Goal: Task Accomplishment & Management: Complete application form

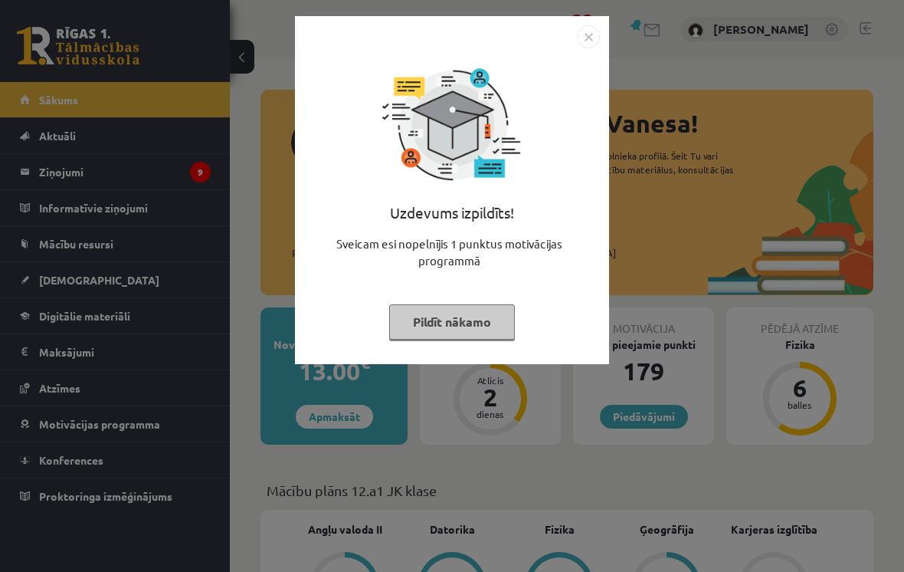
click at [587, 42] on img "Close" at bounding box center [588, 36] width 23 height 23
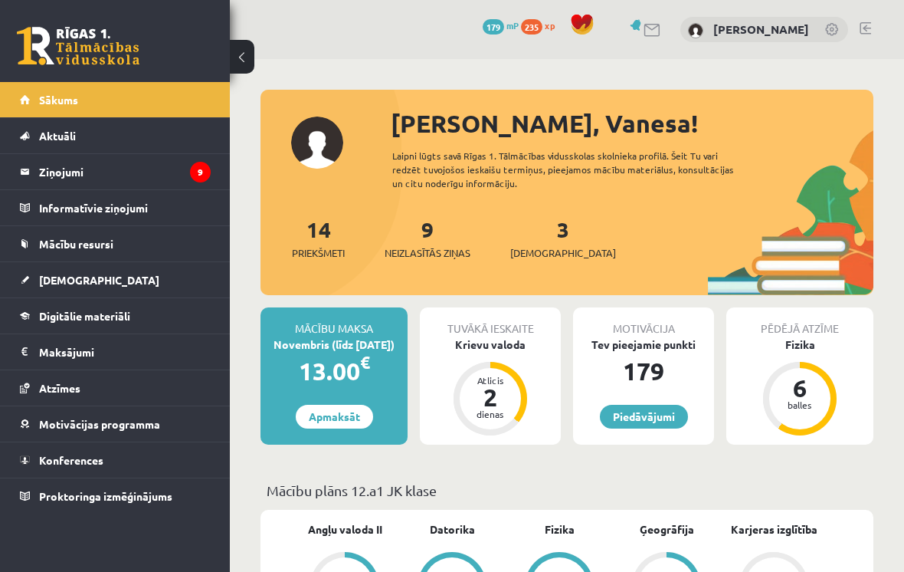
click at [483, 391] on div "2" at bounding box center [490, 397] width 46 height 25
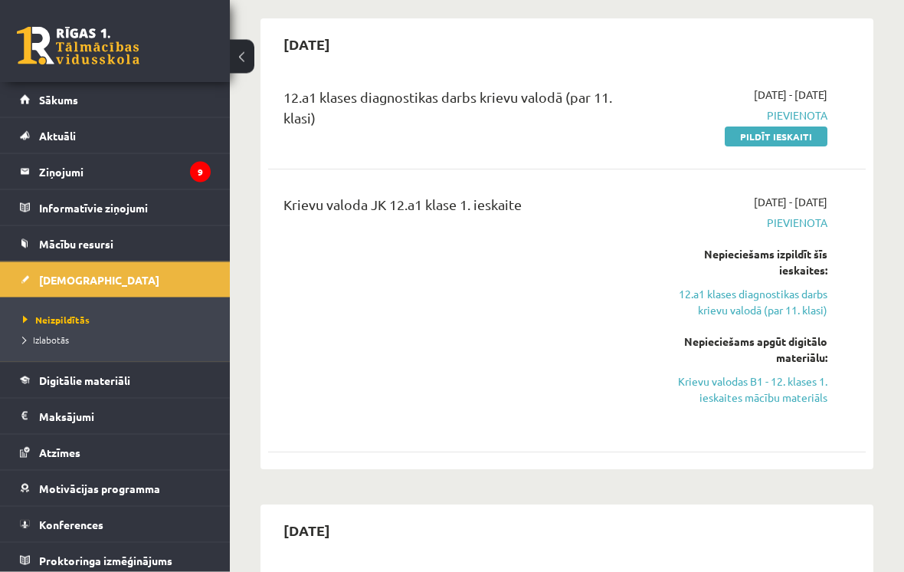
scroll to position [423, 0]
click at [785, 131] on link "Pildīt ieskaiti" at bounding box center [776, 137] width 103 height 20
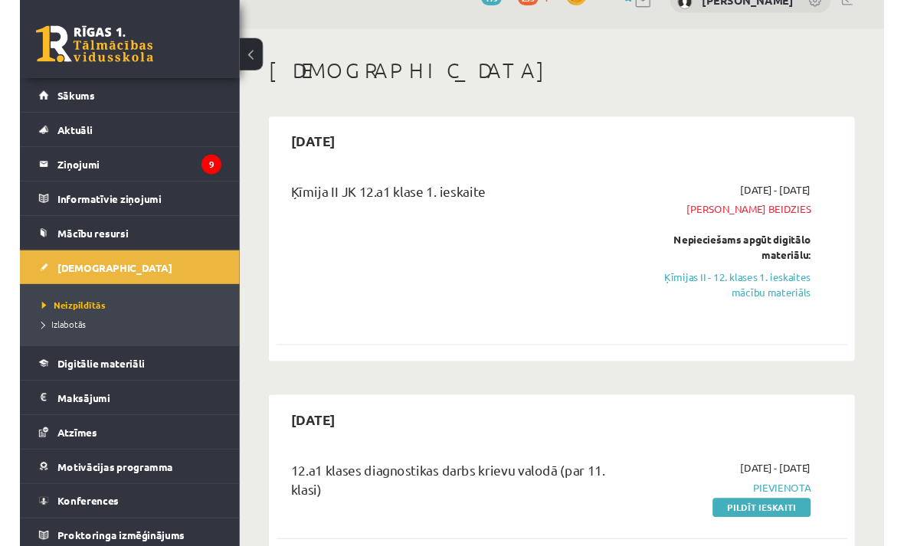
scroll to position [28, 0]
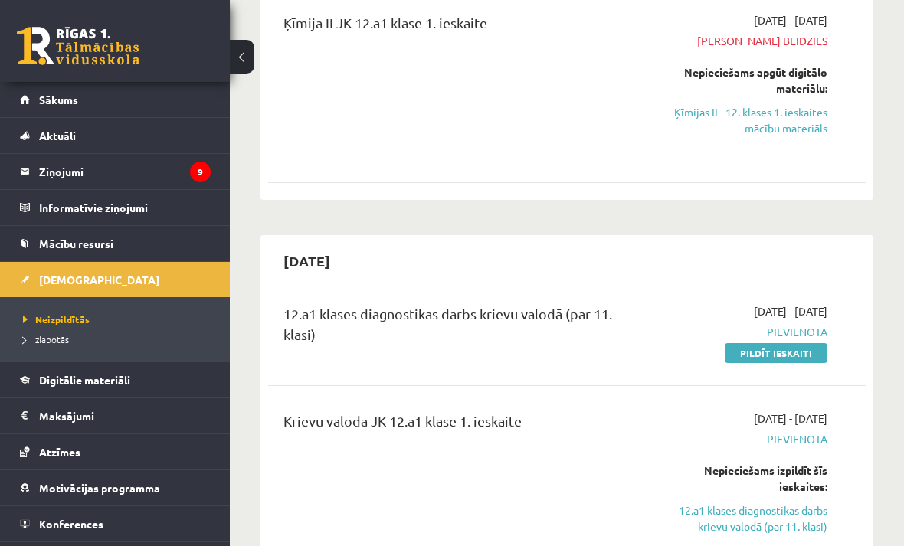
click at [785, 345] on link "Pildīt ieskaiti" at bounding box center [776, 353] width 103 height 20
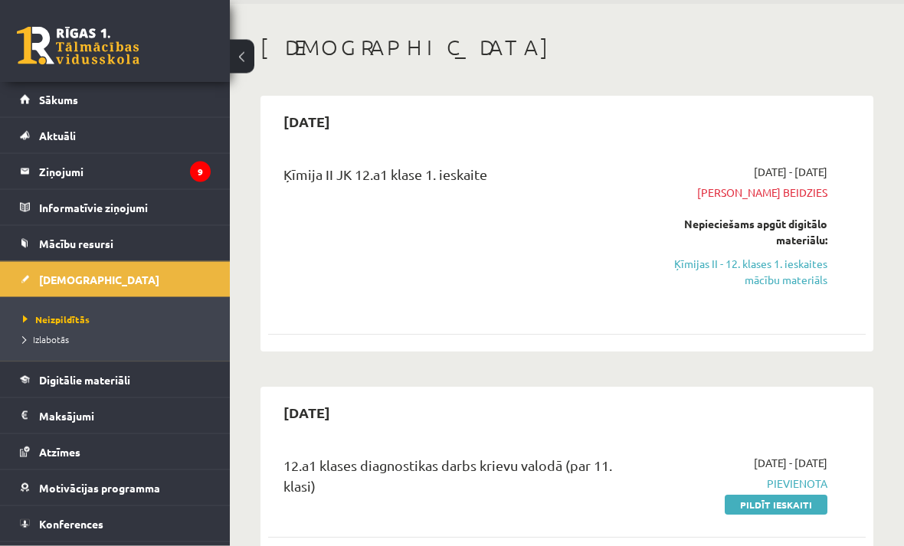
scroll to position [0, 0]
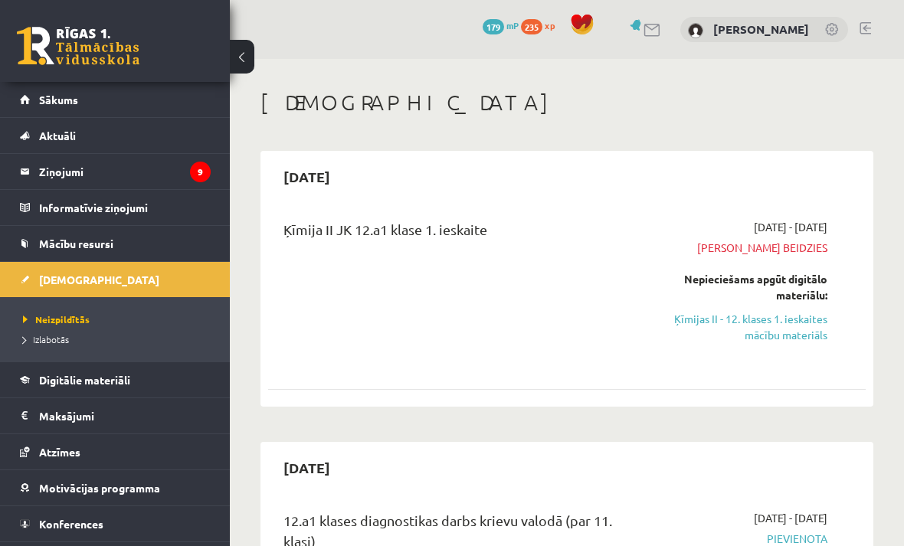
click at [768, 103] on h1 "[DEMOGRAPHIC_DATA]" at bounding box center [566, 103] width 613 height 26
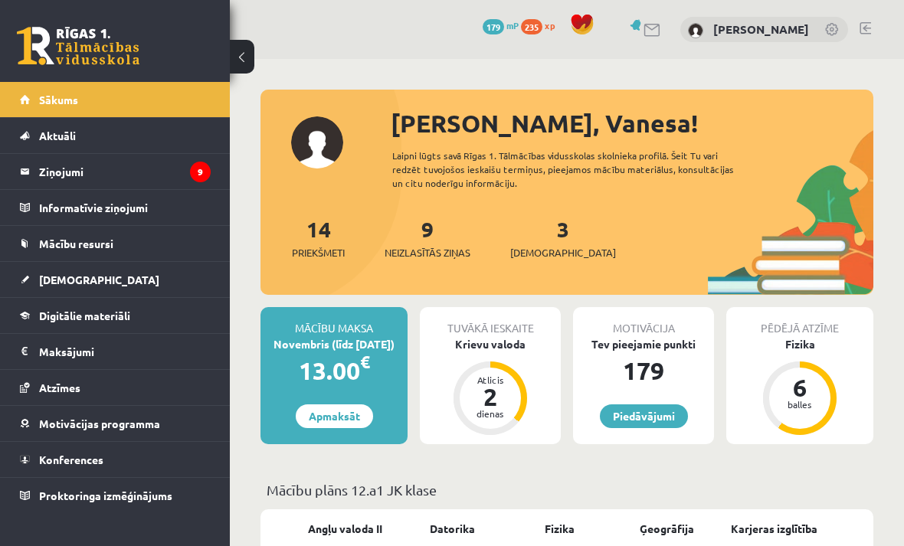
click at [485, 398] on div "2" at bounding box center [490, 397] width 46 height 25
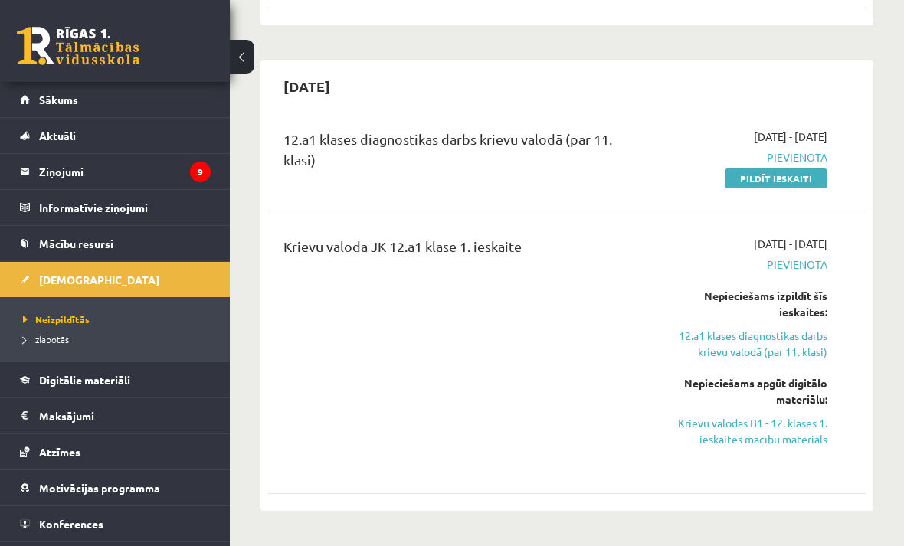
click at [742, 173] on link "Pildīt ieskaiti" at bounding box center [776, 179] width 103 height 20
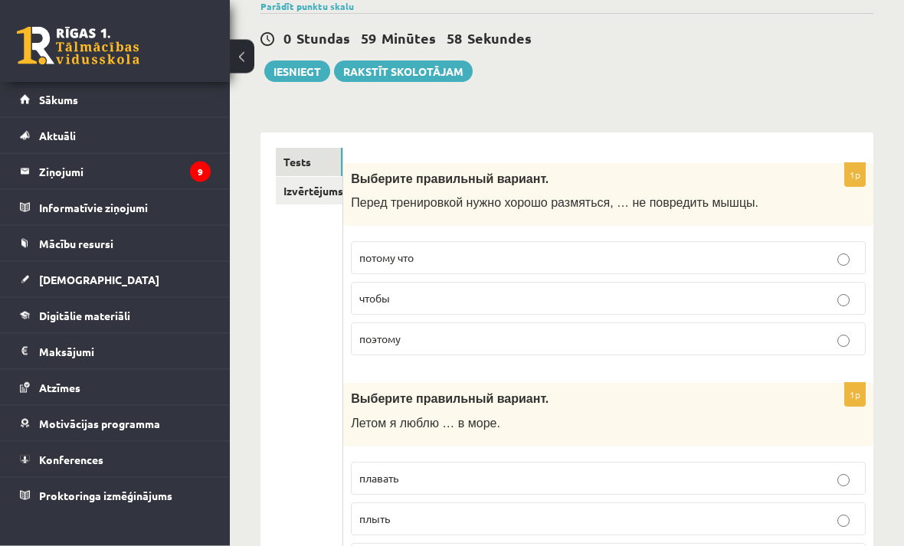
scroll to position [125, 0]
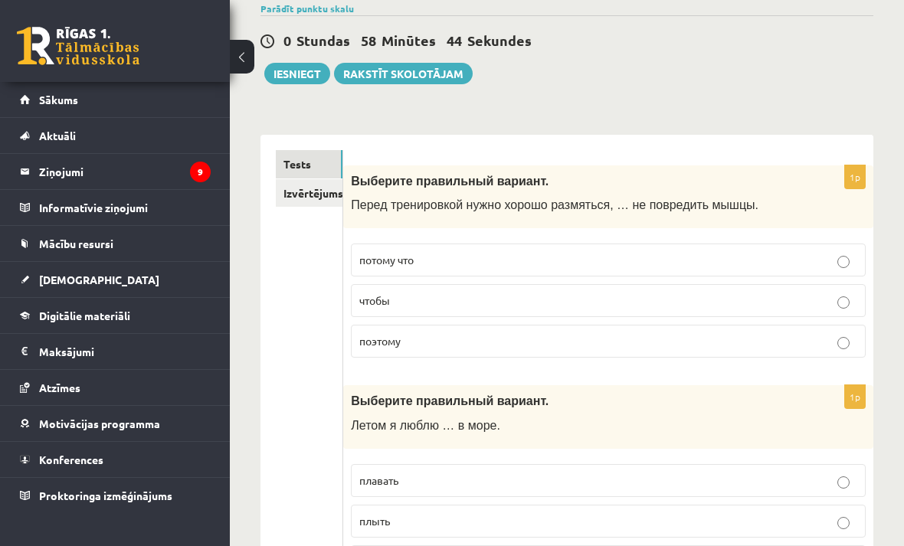
click at [371, 307] on span "чтобы" at bounding box center [374, 300] width 31 height 14
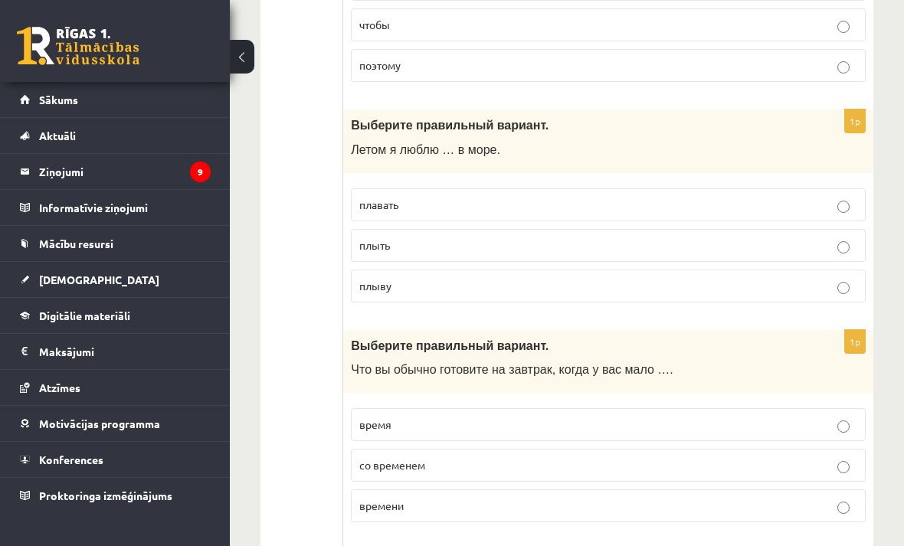
scroll to position [398, 0]
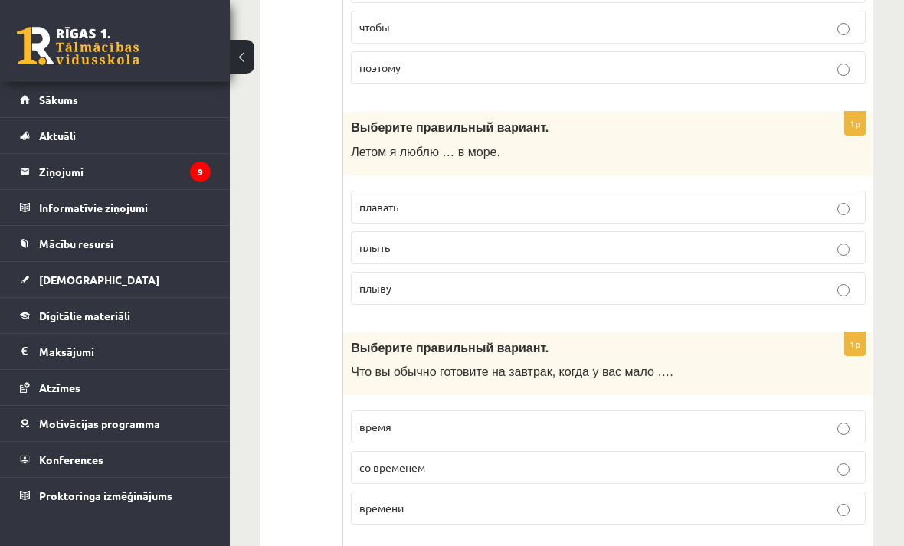
click at [384, 215] on p "плавать" at bounding box center [608, 207] width 498 height 16
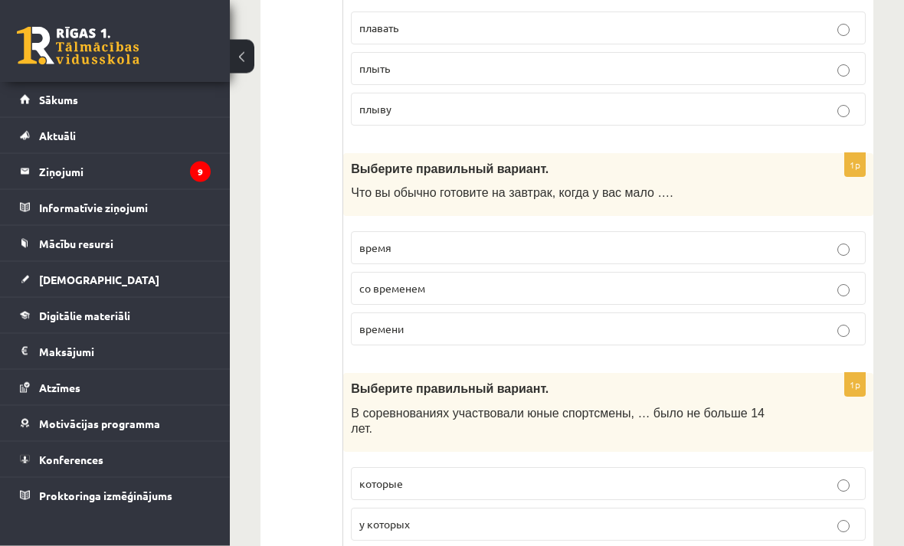
scroll to position [578, 0]
click at [365, 329] on span "времени" at bounding box center [381, 329] width 44 height 14
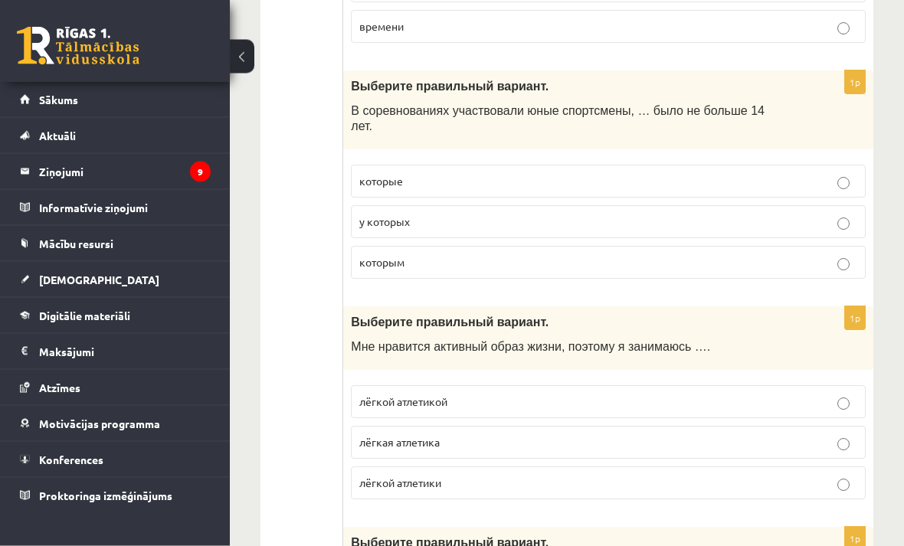
scroll to position [876, 0]
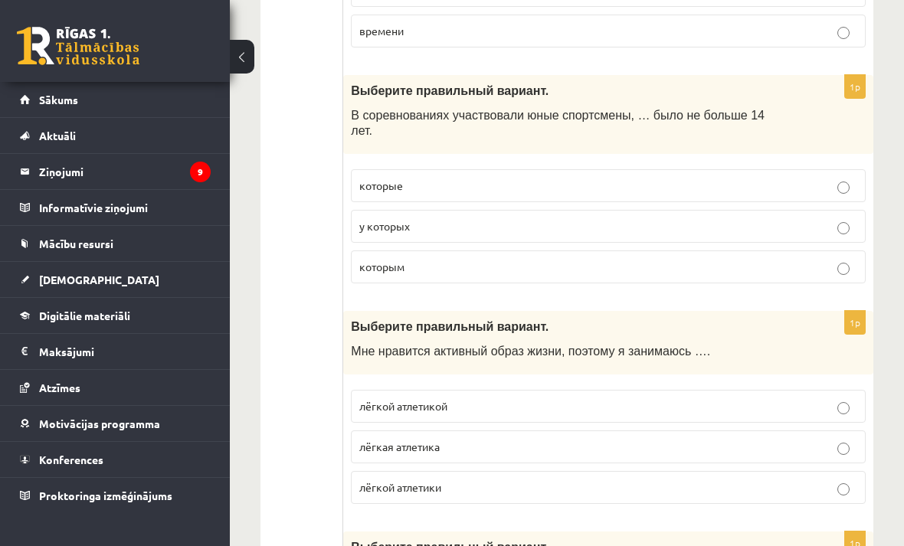
click at [388, 200] on label "которые" at bounding box center [608, 185] width 515 height 33
click at [395, 280] on label "которым" at bounding box center [608, 267] width 515 height 33
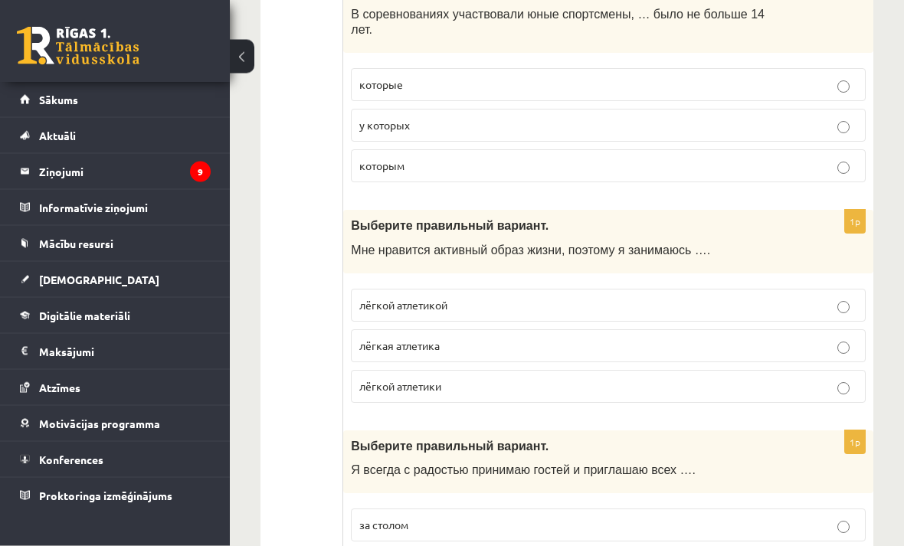
scroll to position [976, 0]
click at [388, 314] on p "лёгкой атлетикой" at bounding box center [608, 306] width 498 height 16
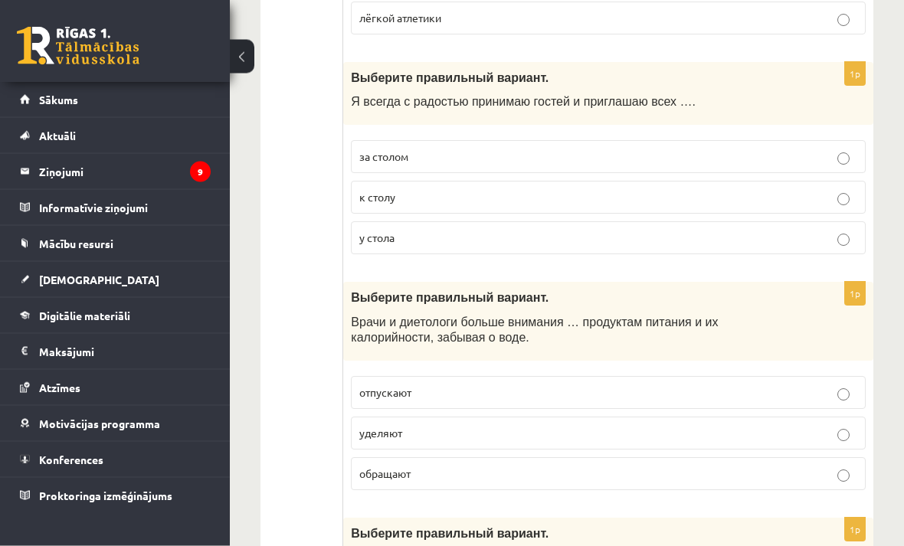
scroll to position [1345, 0]
click at [367, 209] on label "к столу" at bounding box center [608, 197] width 515 height 33
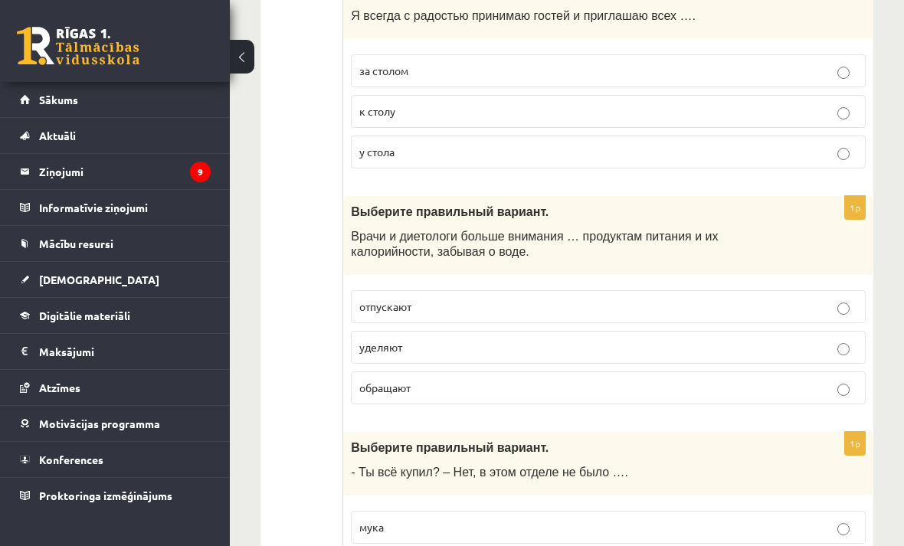
scroll to position [1433, 0]
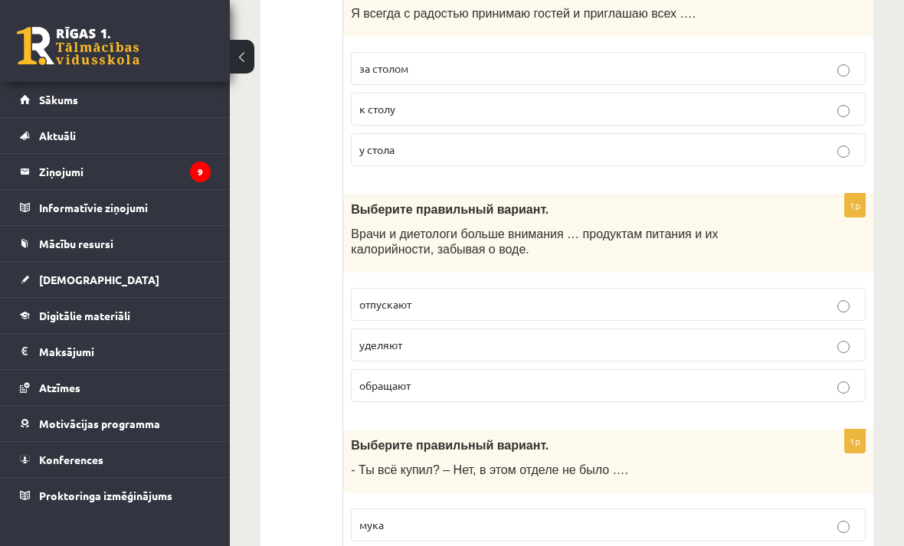
click at [365, 352] on span "уделяют" at bounding box center [380, 345] width 43 height 14
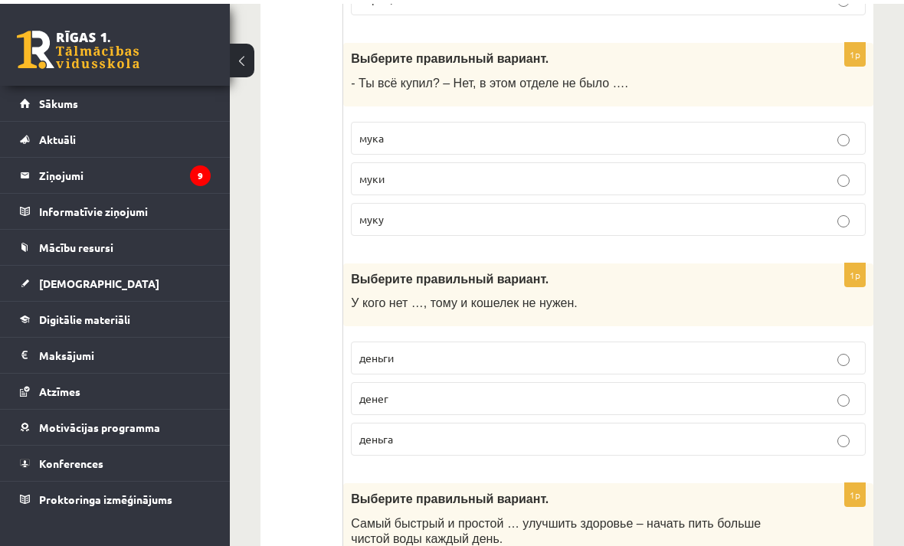
scroll to position [1820, 0]
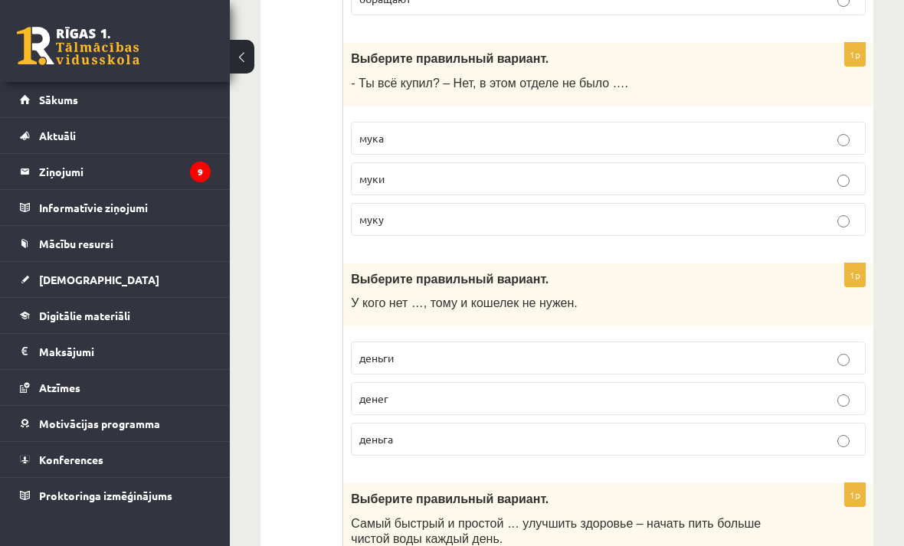
click at [389, 187] on p "муки" at bounding box center [608, 179] width 498 height 16
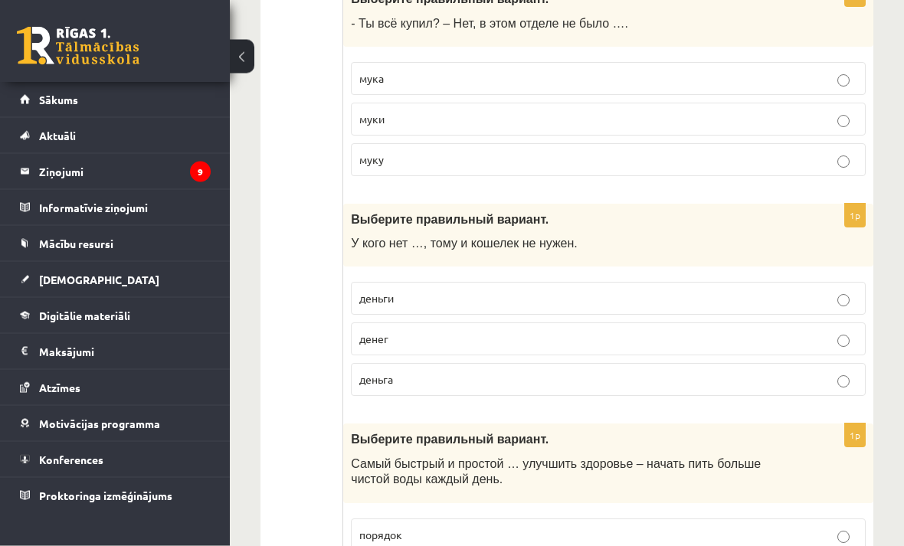
scroll to position [1880, 0]
click at [375, 343] on span "денег" at bounding box center [373, 339] width 29 height 14
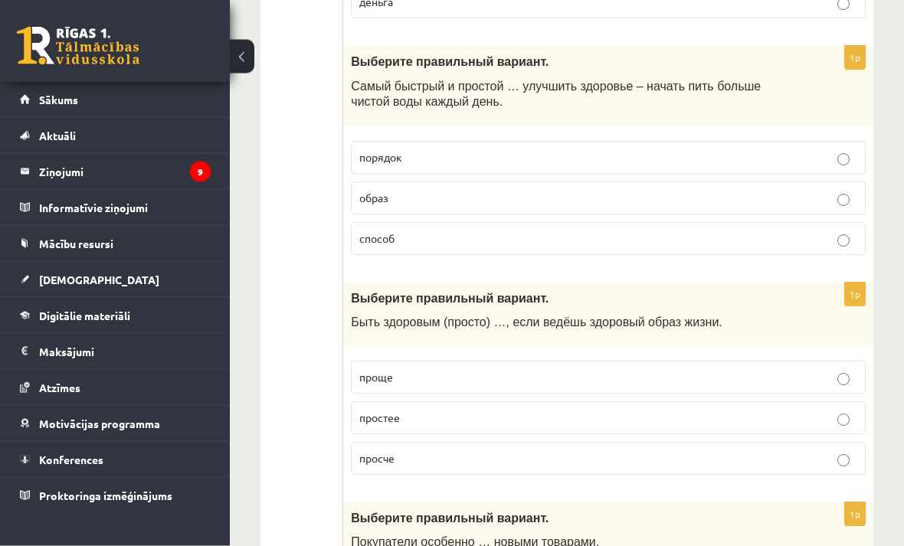
scroll to position [2258, 0]
click at [447, 254] on label "способ" at bounding box center [608, 238] width 515 height 33
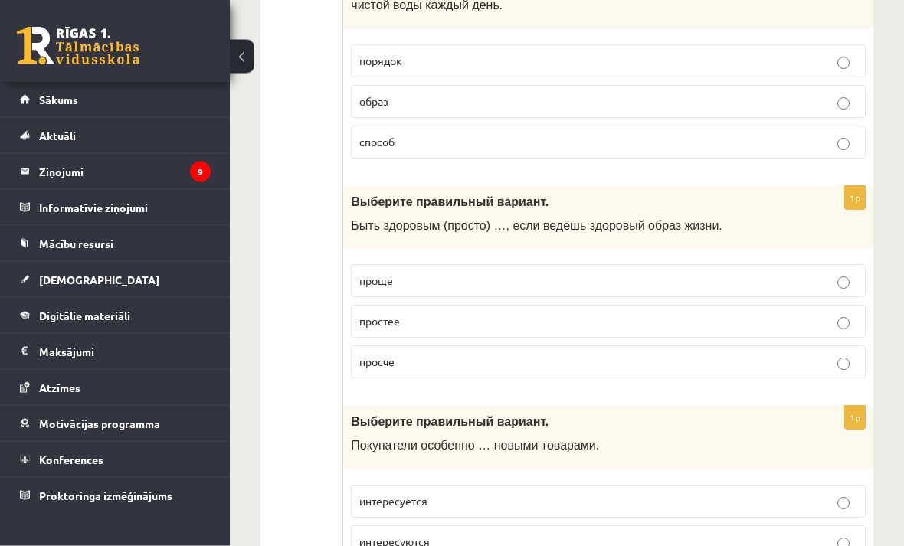
scroll to position [2354, 0]
click at [431, 296] on label "проще" at bounding box center [608, 280] width 515 height 33
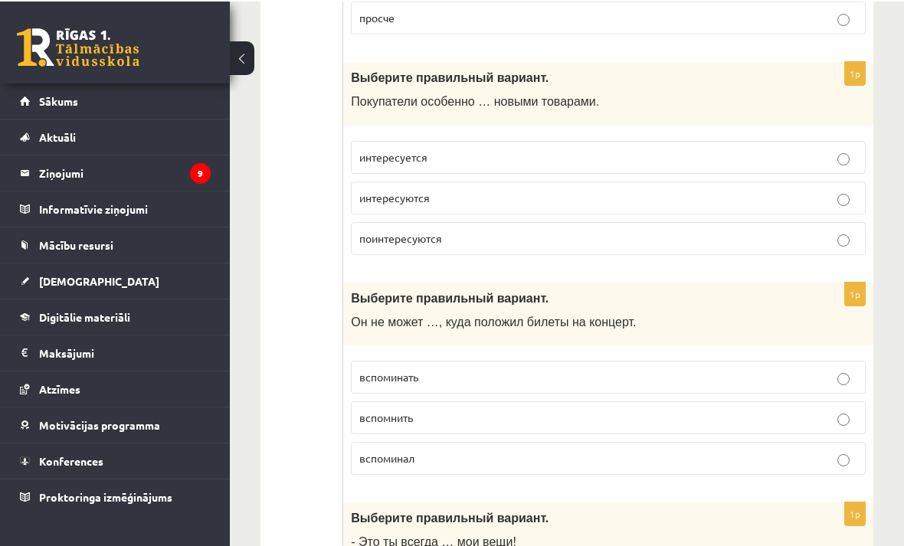
scroll to position [2698, 0]
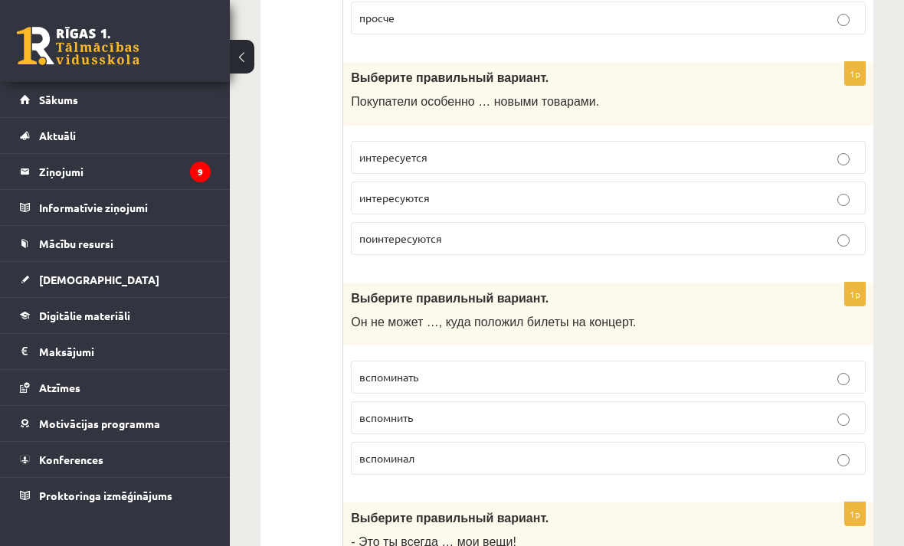
click at [446, 206] on p "интересуются" at bounding box center [608, 198] width 498 height 16
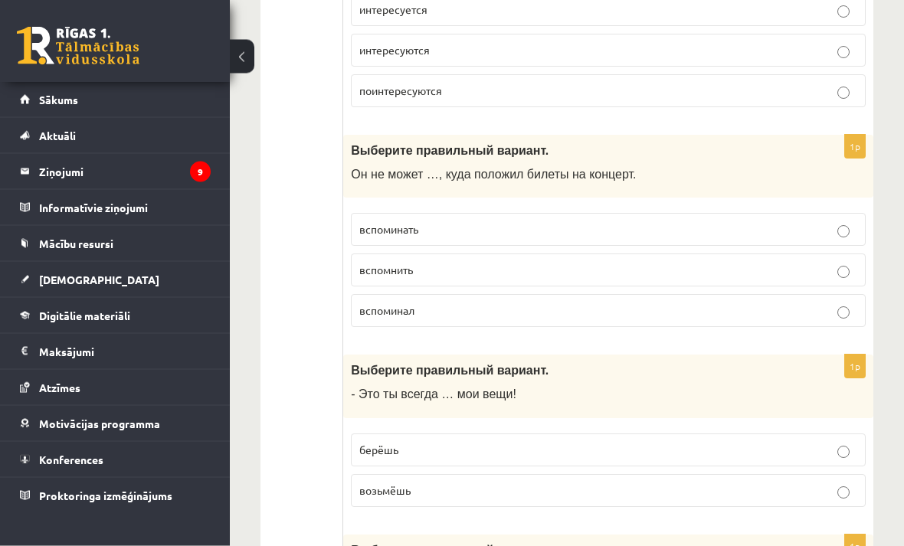
scroll to position [2846, 0]
click at [372, 277] on span "вспомнить" at bounding box center [386, 270] width 54 height 14
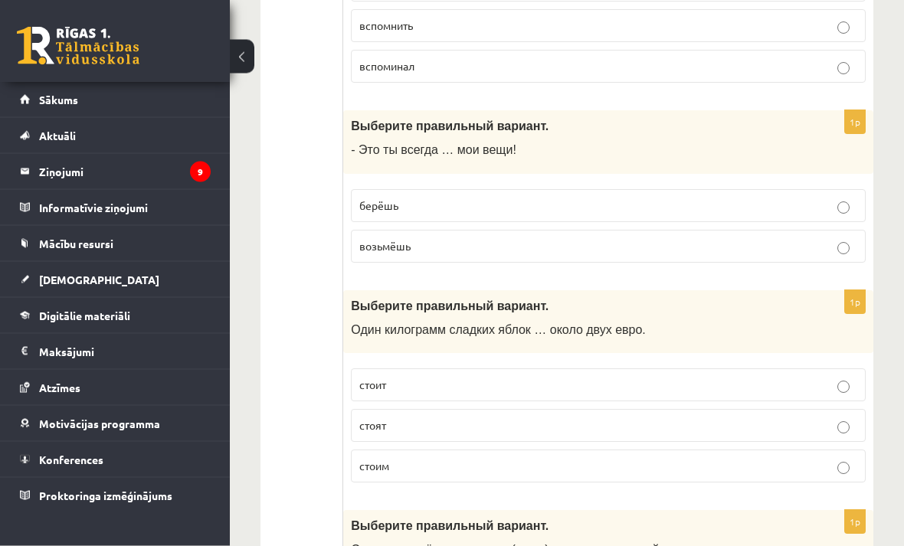
scroll to position [3091, 0]
click at [443, 214] on p "берёшь" at bounding box center [608, 206] width 498 height 16
click at [391, 393] on p "стоит" at bounding box center [608, 385] width 498 height 16
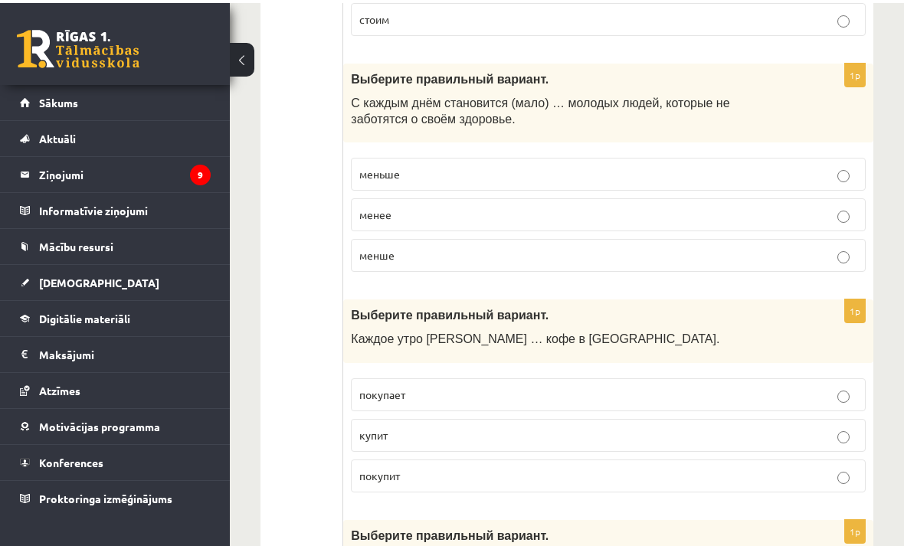
scroll to position [3537, 0]
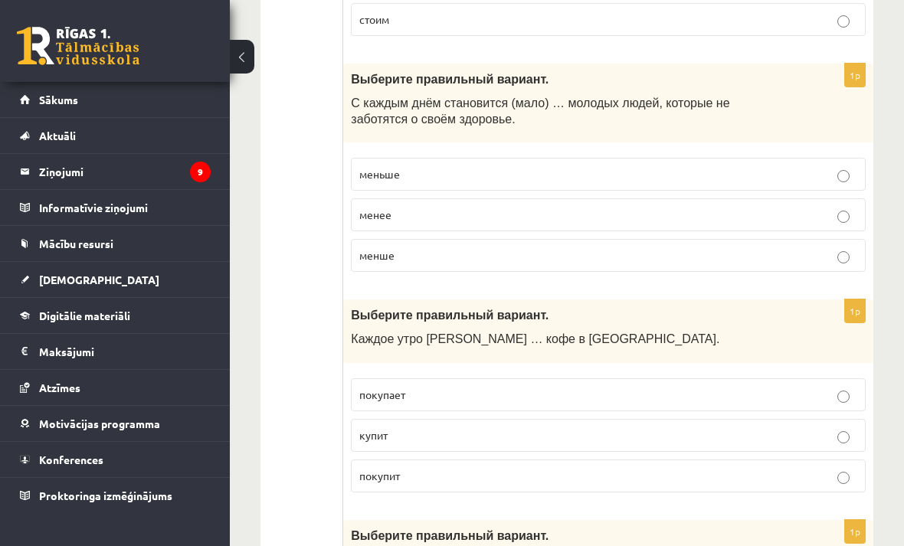
click at [453, 191] on label "меньше" at bounding box center [608, 174] width 515 height 33
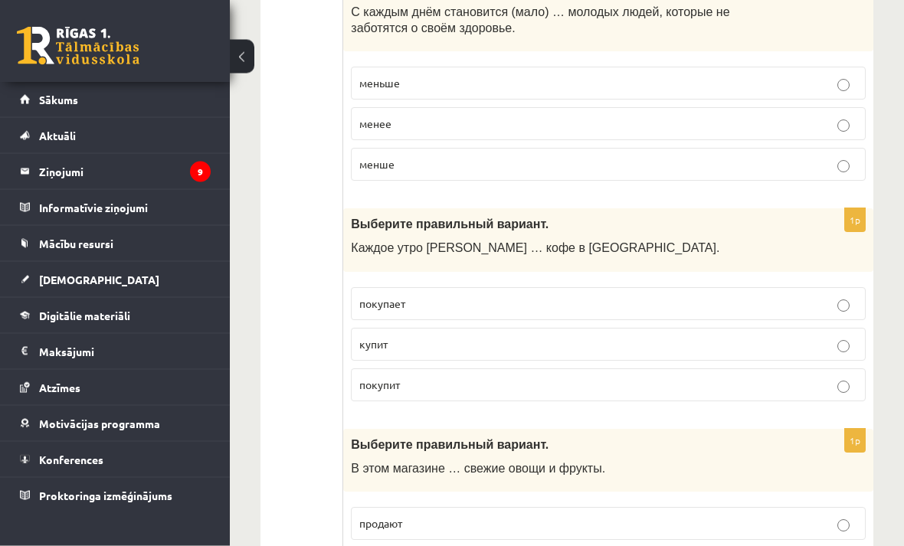
scroll to position [3631, 0]
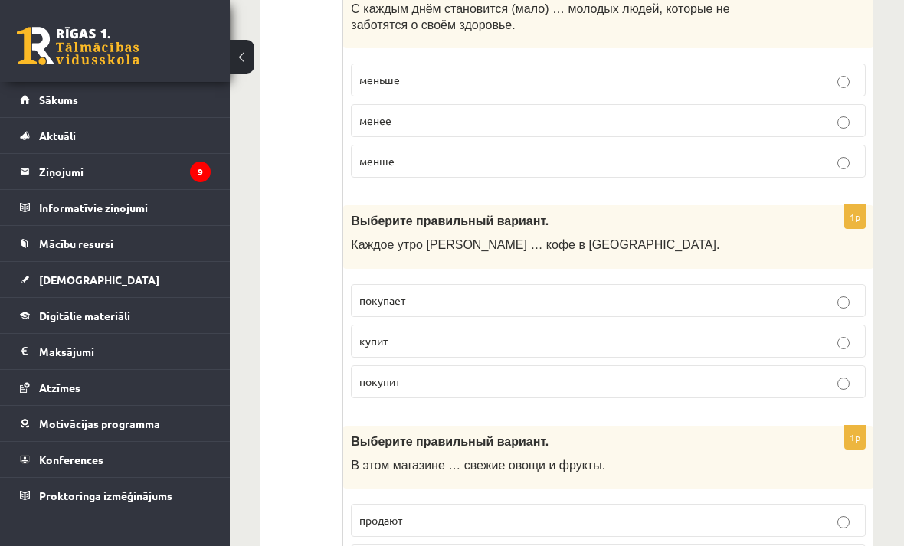
click at [375, 309] on p "покупает" at bounding box center [608, 301] width 498 height 16
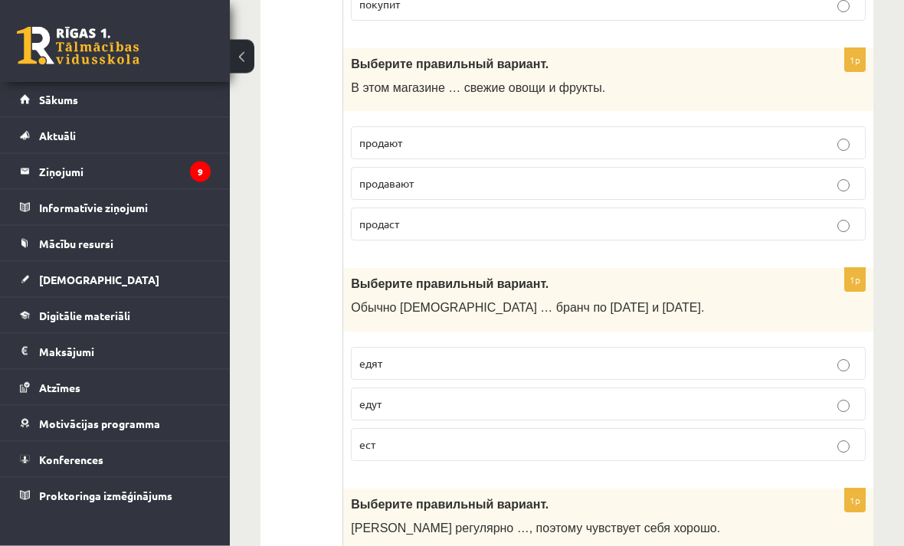
scroll to position [4009, 0]
click at [379, 190] on span "продавают" at bounding box center [386, 183] width 54 height 14
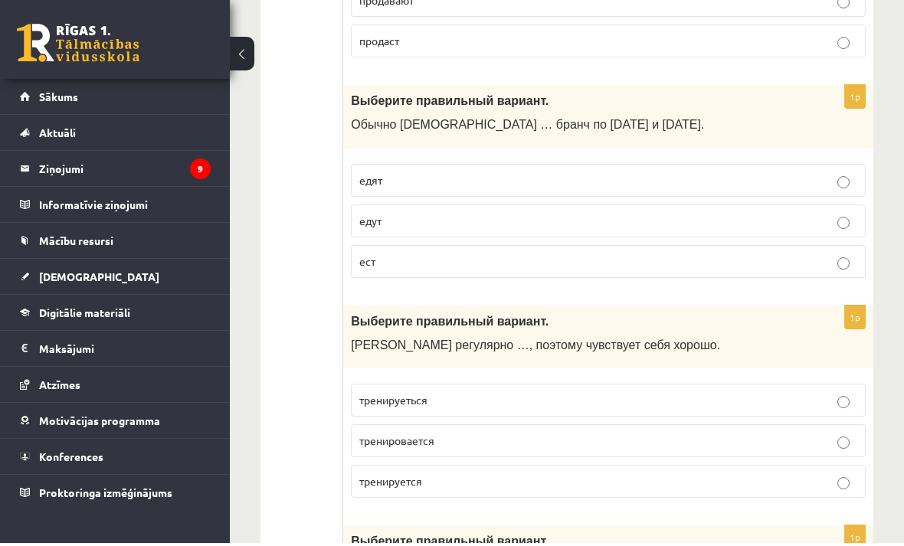
scroll to position [4192, 0]
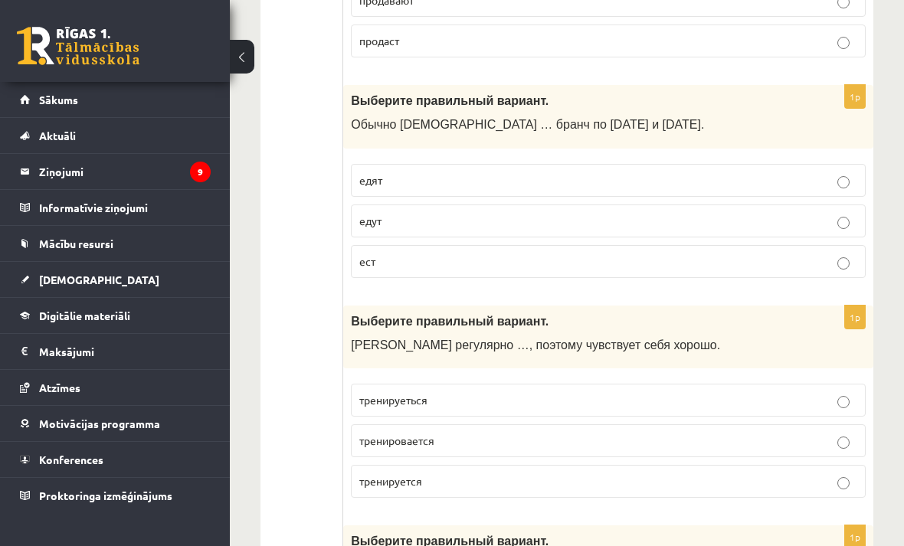
click at [376, 187] on span "едят" at bounding box center [370, 180] width 23 height 14
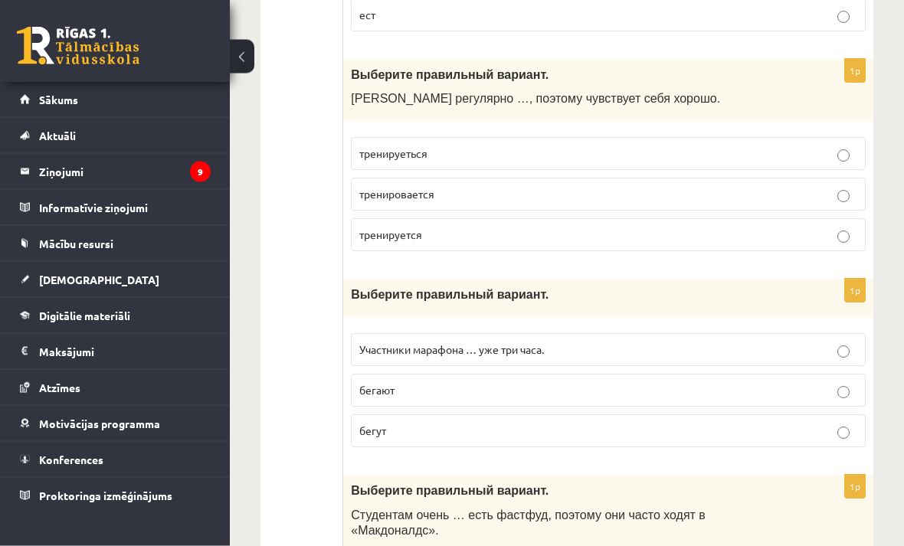
scroll to position [4477, 0]
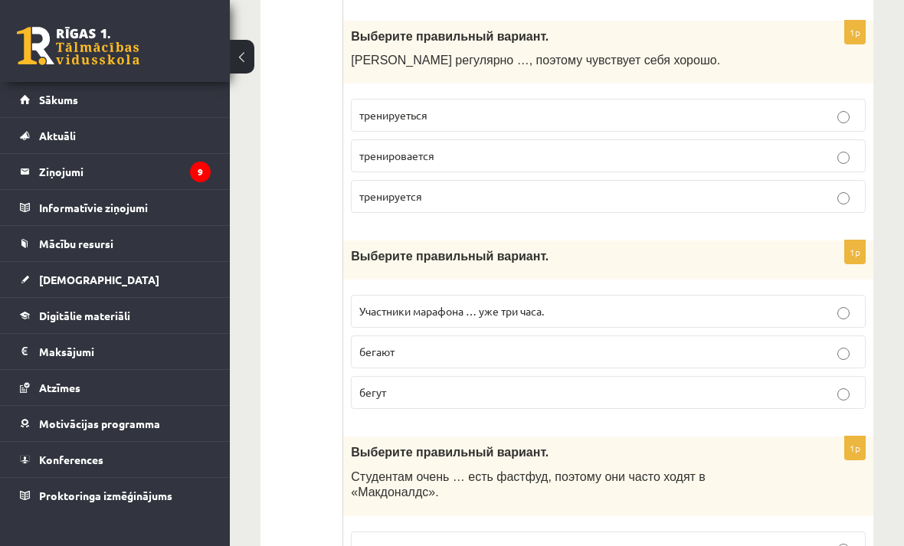
click at [388, 213] on label "тренируется" at bounding box center [608, 196] width 515 height 33
click at [488, 213] on label "тренируется" at bounding box center [608, 196] width 515 height 33
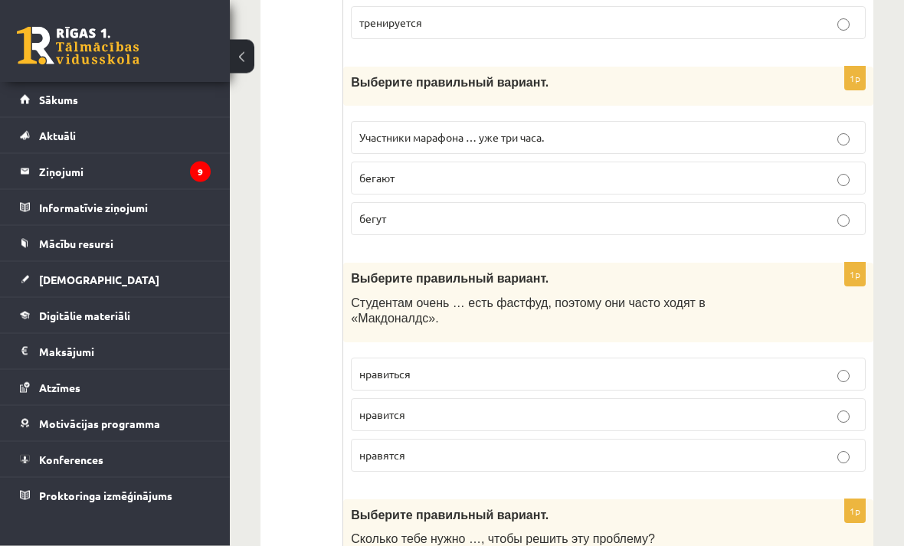
scroll to position [4651, 0]
click at [355, 240] on fieldset "Участники марафона … уже три часа. бегают бегут" at bounding box center [608, 176] width 515 height 126
click at [377, 235] on label "бегут" at bounding box center [608, 218] width 515 height 33
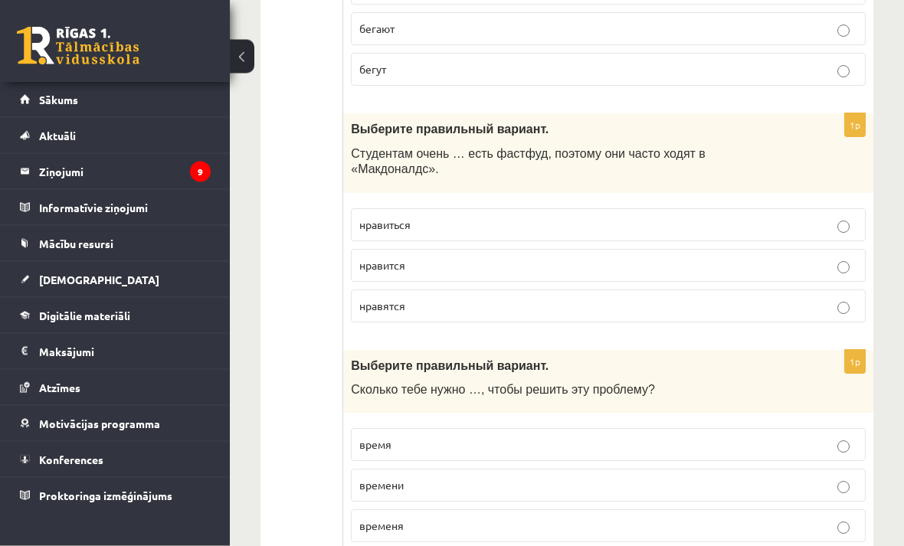
scroll to position [4801, 0]
click at [414, 241] on label "нравиться" at bounding box center [608, 224] width 515 height 33
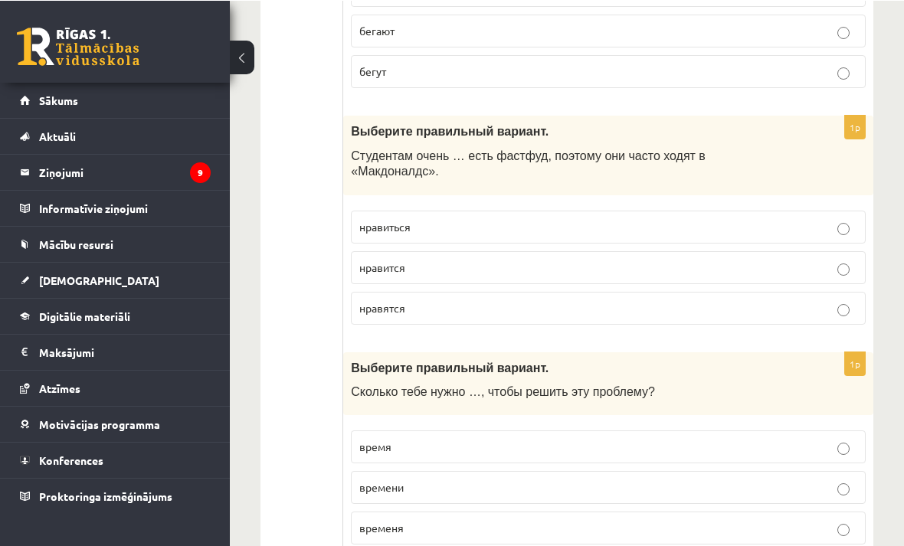
scroll to position [4798, 0]
click at [400, 284] on label "нравится" at bounding box center [608, 267] width 515 height 33
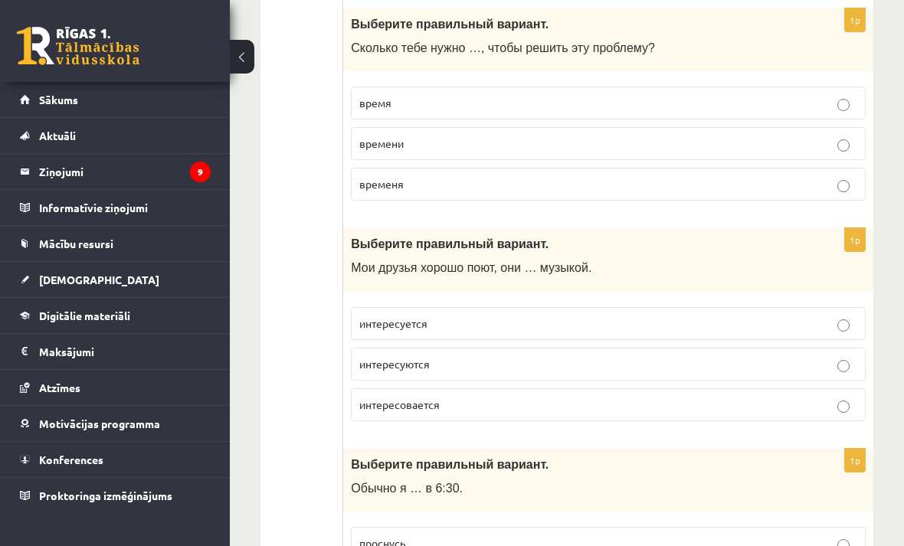
scroll to position [5104, 0]
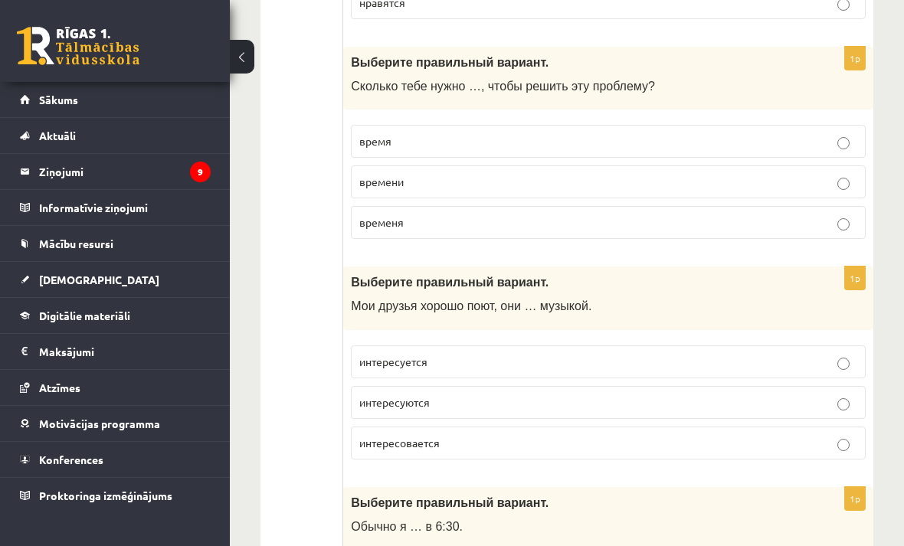
click at [427, 198] on label "времени" at bounding box center [608, 181] width 515 height 33
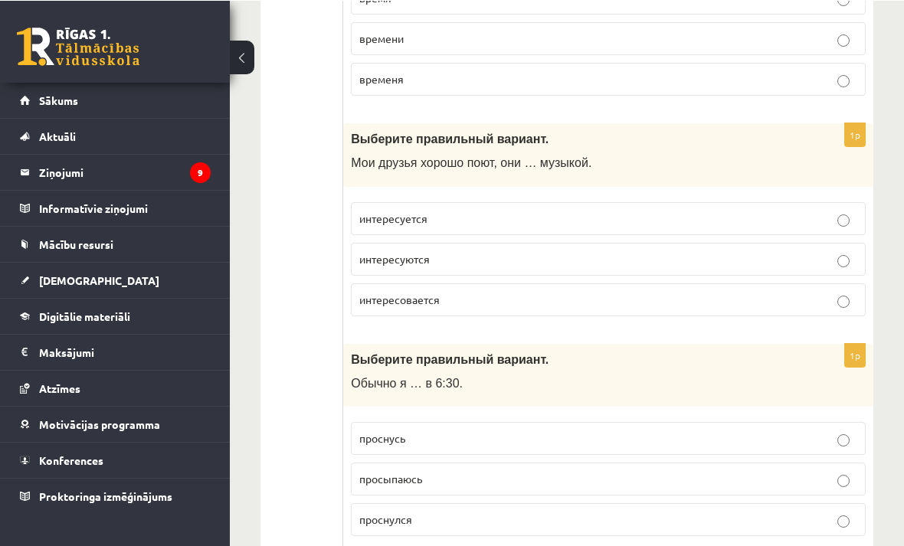
scroll to position [5247, 0]
click at [427, 276] on label "интересуются" at bounding box center [608, 259] width 515 height 33
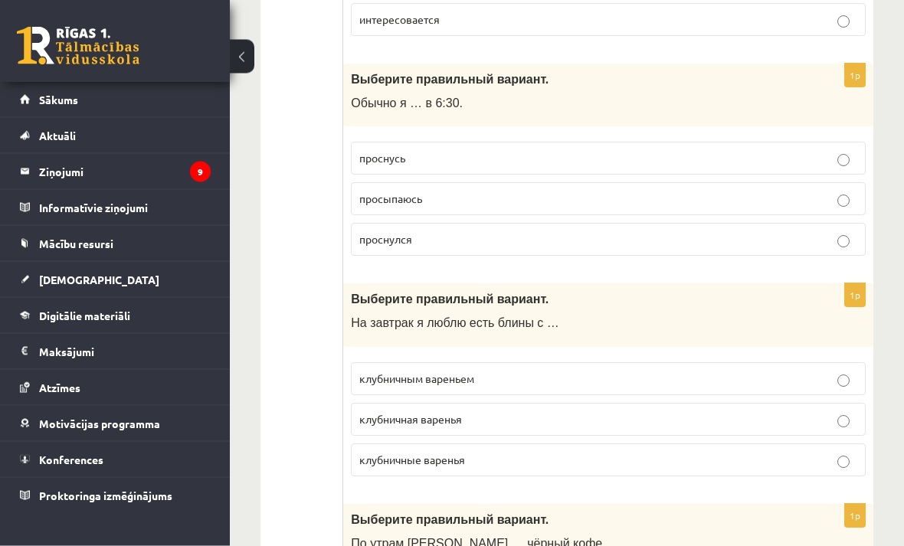
scroll to position [5528, 0]
click at [403, 395] on label "клубничным вареньем" at bounding box center [608, 378] width 515 height 33
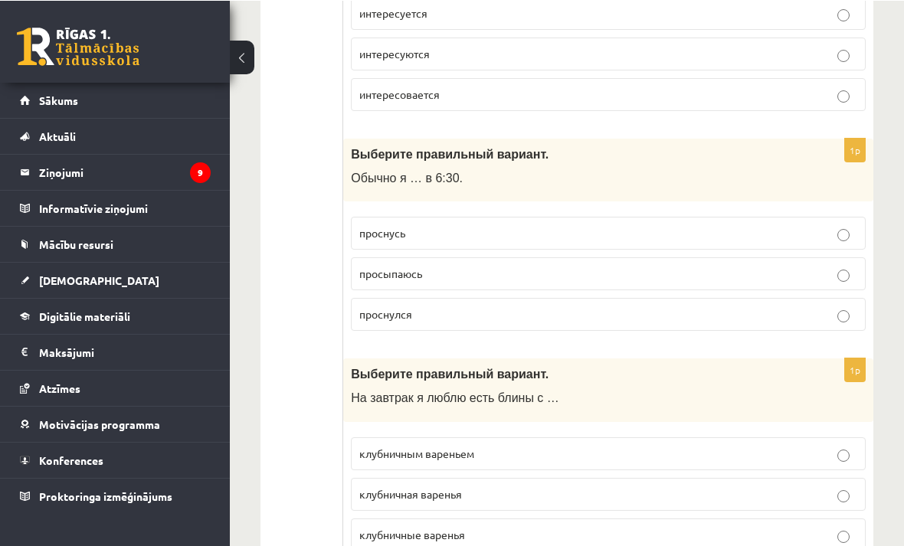
scroll to position [5453, 0]
click at [442, 282] on p "просыпаюсь" at bounding box center [608, 274] width 498 height 16
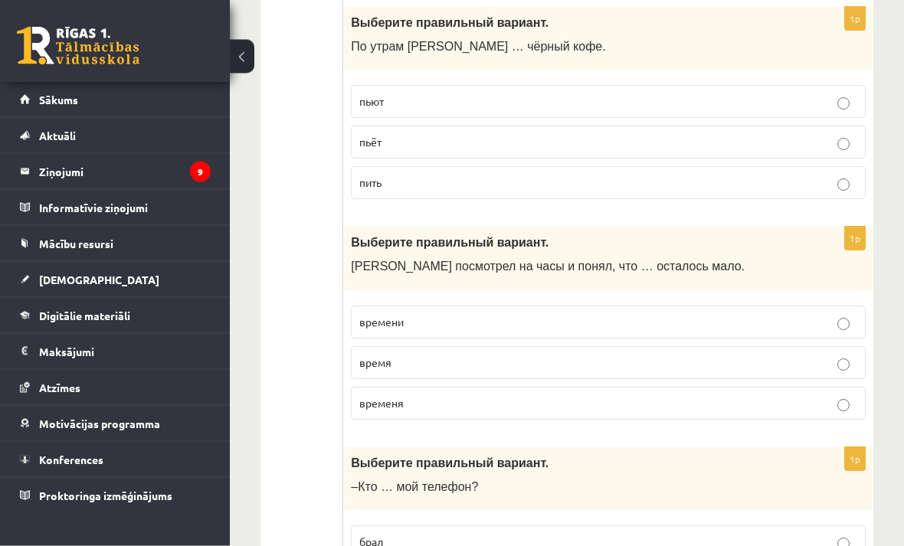
scroll to position [6025, 0]
click at [416, 150] on p "пьёт" at bounding box center [608, 142] width 498 height 16
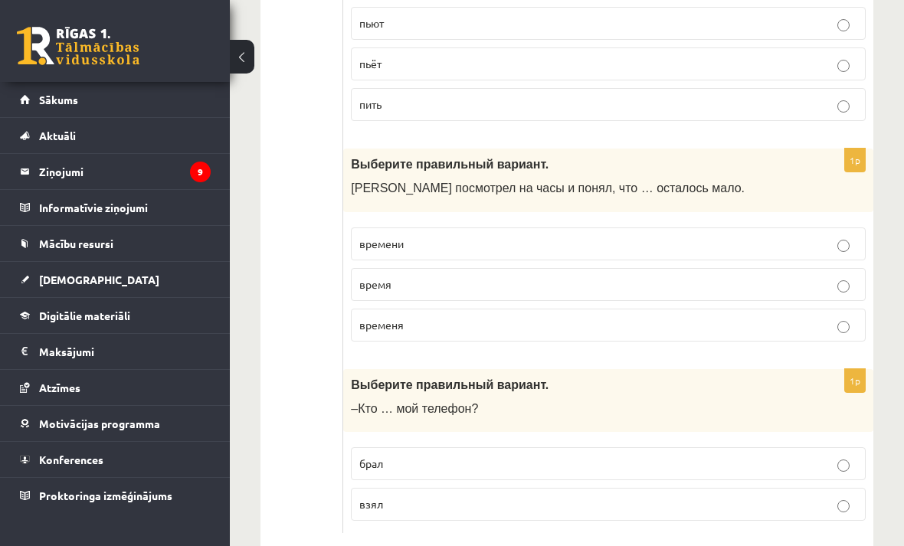
scroll to position [6100, 0]
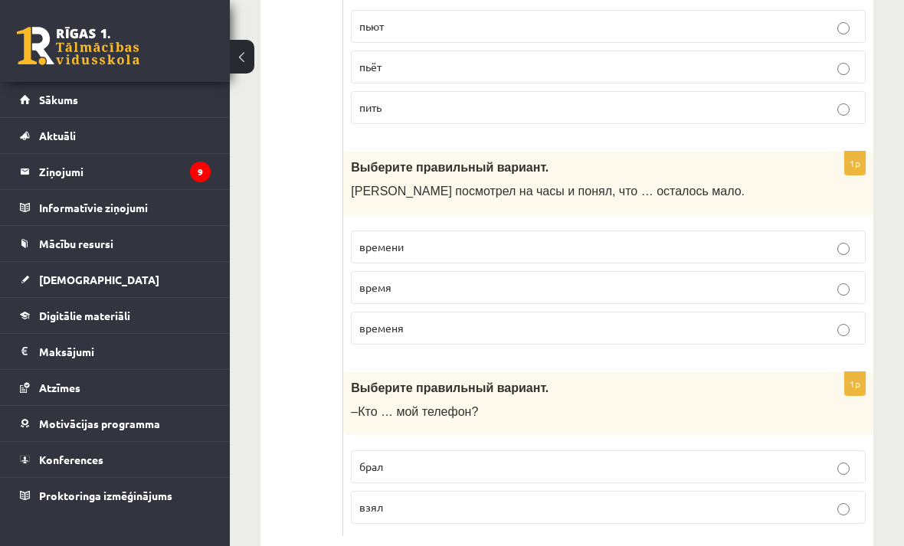
click at [399, 254] on span "времени" at bounding box center [381, 247] width 44 height 14
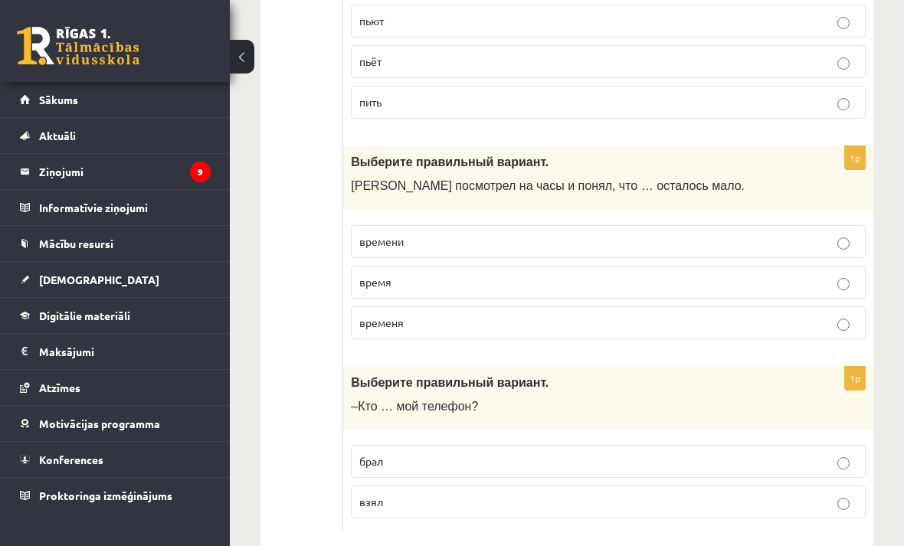
click at [377, 509] on span "взял" at bounding box center [371, 502] width 24 height 14
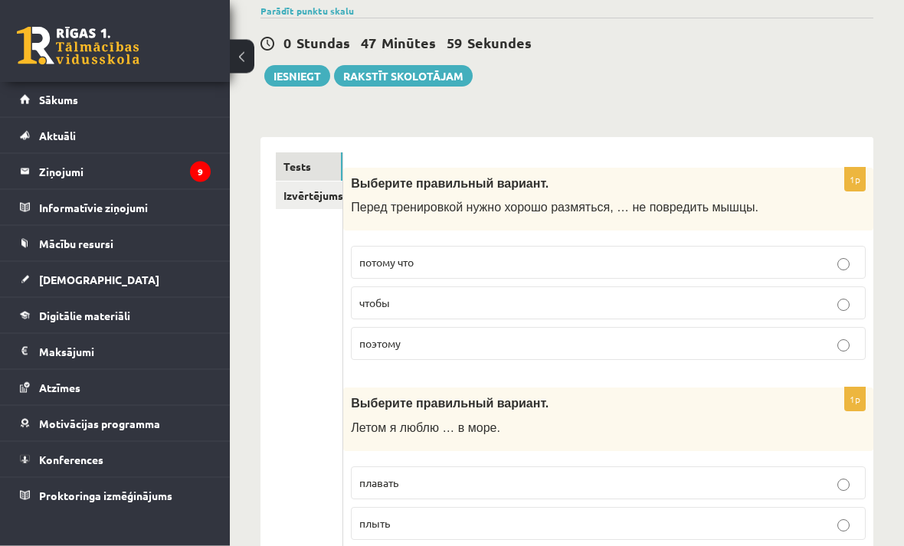
scroll to position [0, 0]
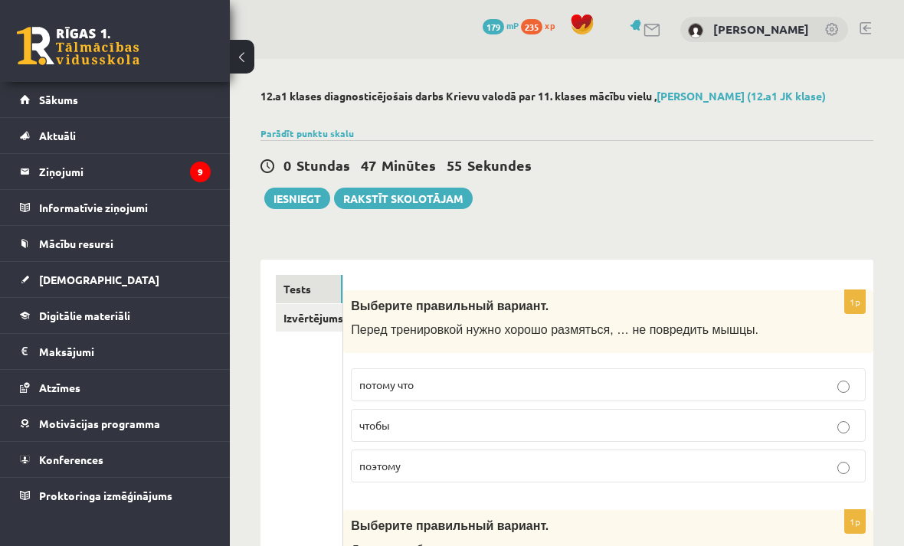
click at [301, 319] on link "Izvērtējums!" at bounding box center [309, 318] width 67 height 28
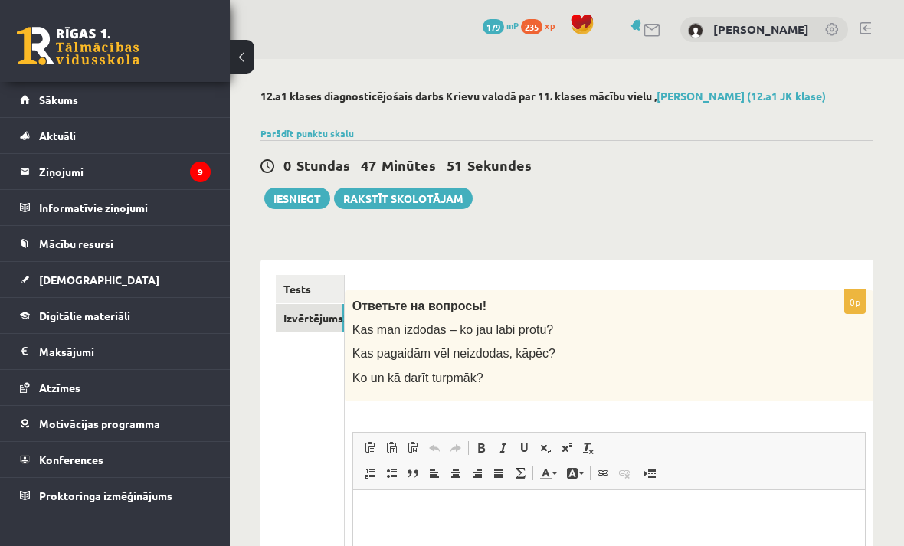
click at [293, 201] on button "Iesniegt" at bounding box center [297, 198] width 66 height 21
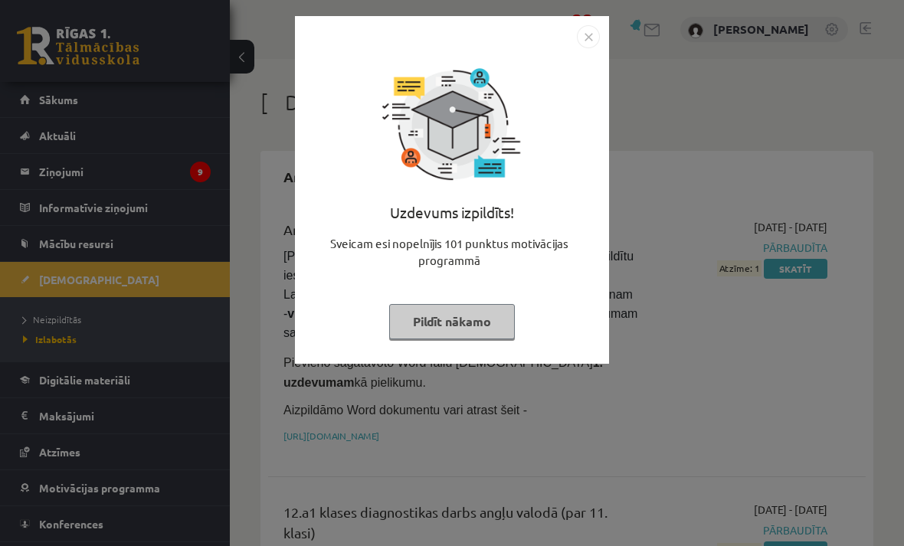
click at [578, 49] on div "Uzdevums izpildīts! Sveicam esi nopelnījis 101 punktus motivācijas programmā Pi…" at bounding box center [452, 201] width 296 height 306
click at [579, 35] on img "Close" at bounding box center [588, 36] width 23 height 23
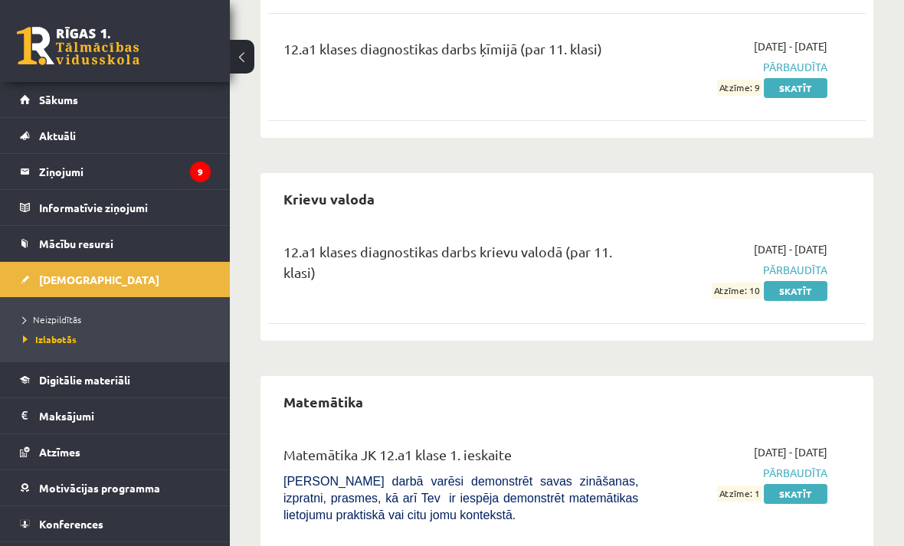
scroll to position [1083, 0]
